Goal: Find specific page/section: Find specific page/section

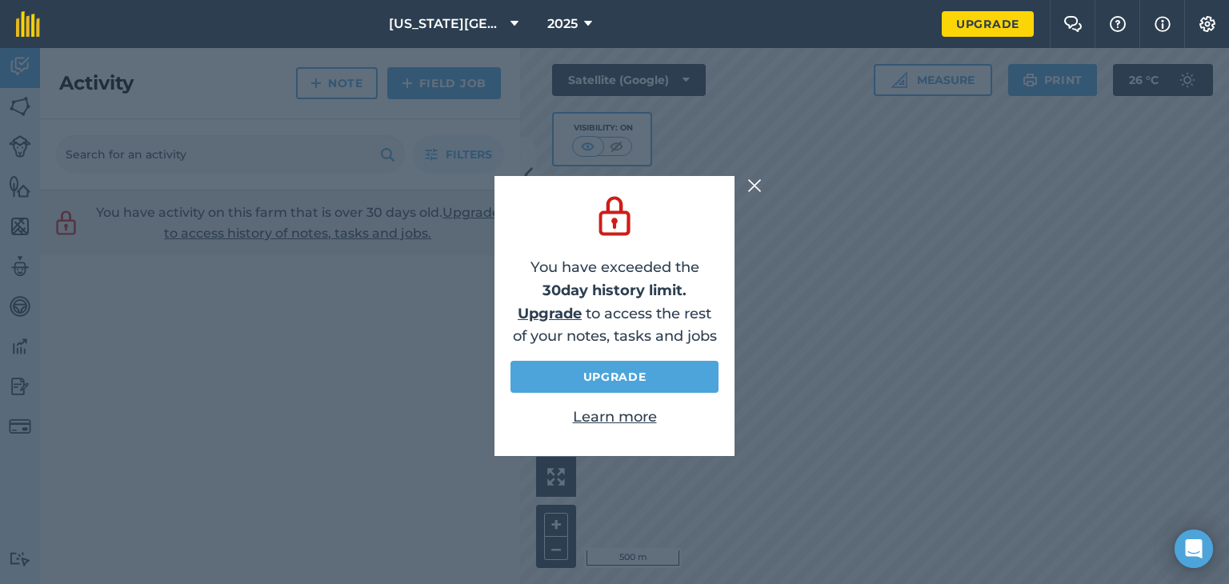
drag, startPoint x: 1063, startPoint y: 2, endPoint x: 758, endPoint y: 193, distance: 359.9
click at [758, 193] on img at bounding box center [754, 185] width 14 height 19
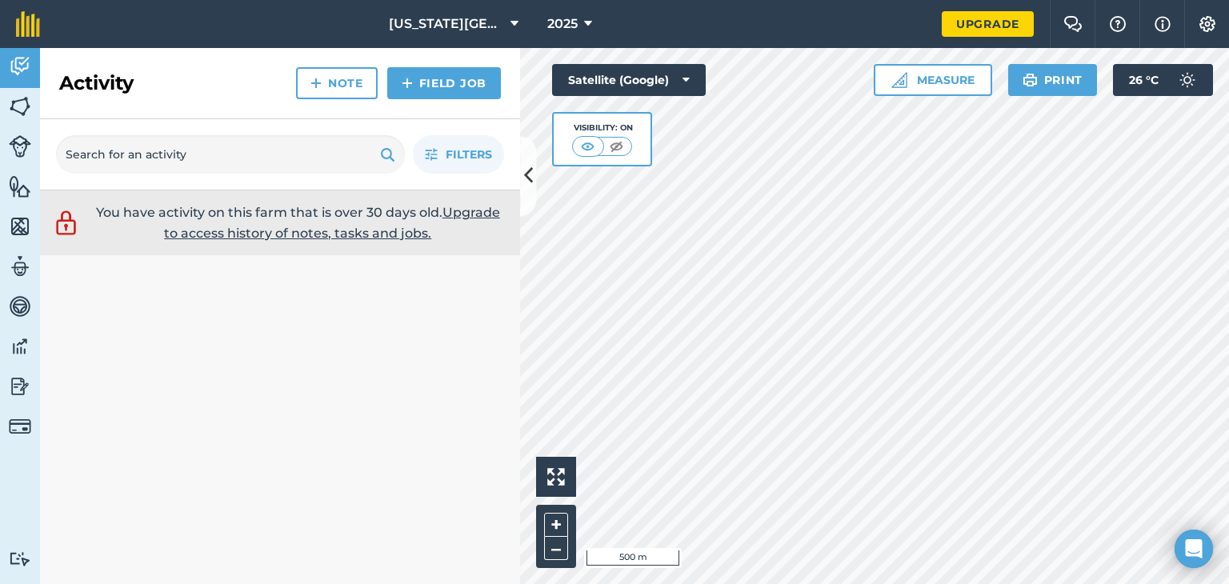
click at [368, 286] on div "You have activity on this farm that is over 30 days old. Upgrade to access hist…" at bounding box center [280, 387] width 480 height 394
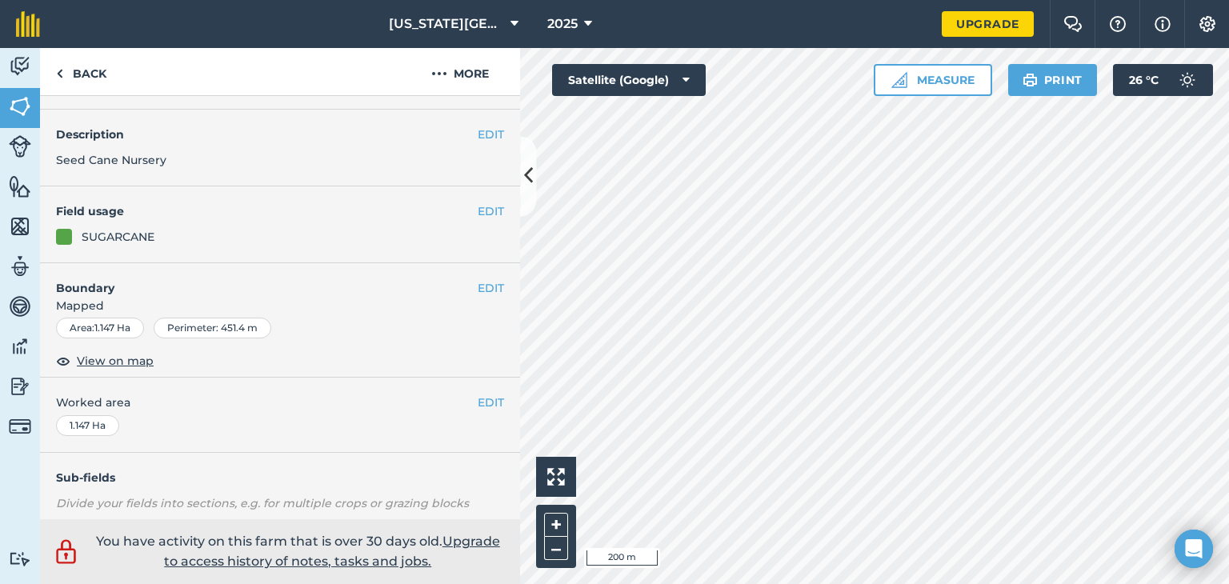
scroll to position [80, 0]
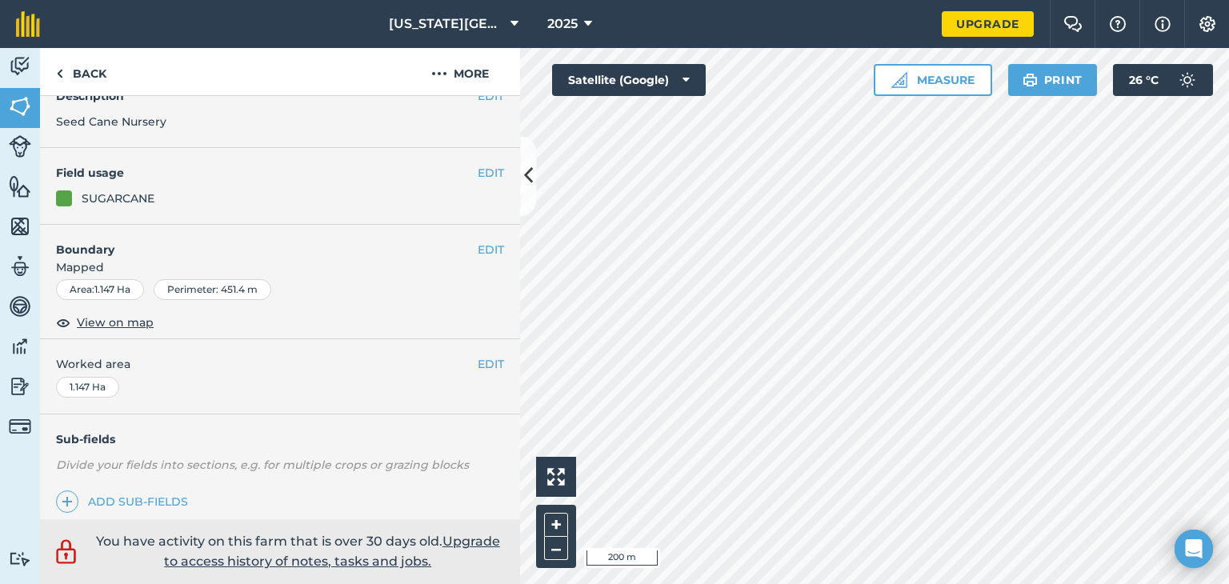
click at [166, 541] on p "You have activity on this farm that is over 30 days old. Upgrade to access hist…" at bounding box center [298, 551] width 420 height 41
click at [64, 558] on img at bounding box center [66, 552] width 28 height 30
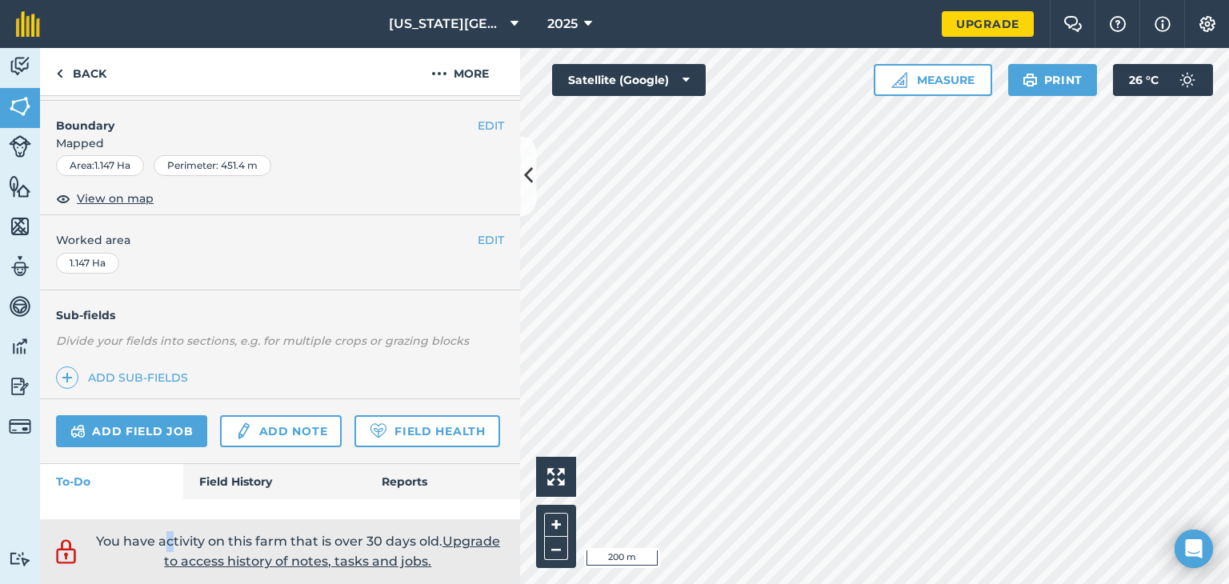
scroll to position [0, 0]
